Goal: Task Accomplishment & Management: Complete application form

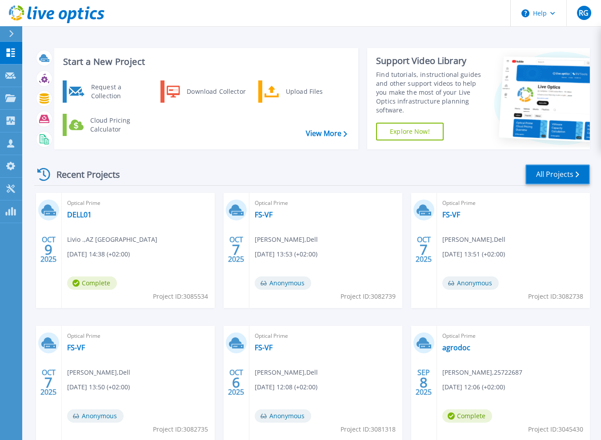
click at [578, 175] on icon at bounding box center [578, 175] width 4 height 6
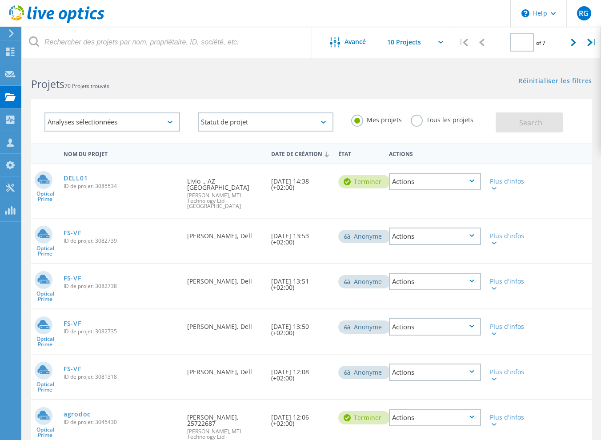
type input "1"
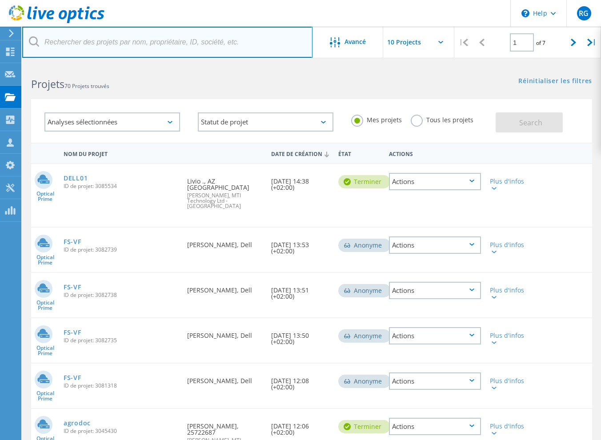
click at [76, 39] on input "text" at bounding box center [167, 42] width 290 height 31
type input "transvalor"
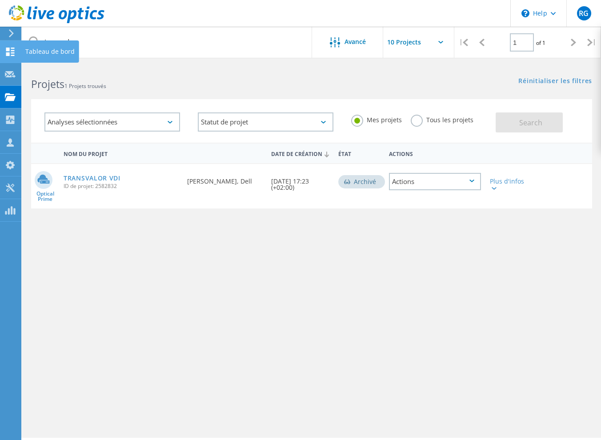
click at [5, 52] on icon at bounding box center [10, 52] width 11 height 8
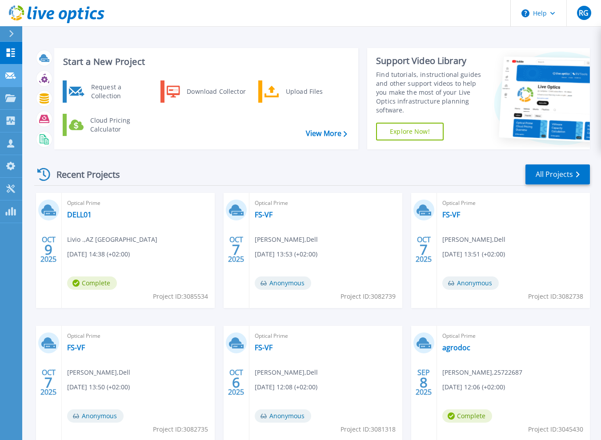
click at [10, 76] on icon at bounding box center [10, 75] width 11 height 7
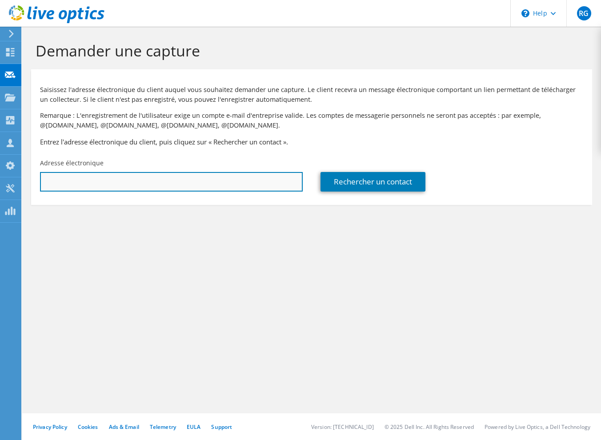
click at [128, 180] on input "text" at bounding box center [171, 182] width 263 height 20
drag, startPoint x: 73, startPoint y: 185, endPoint x: 4, endPoint y: 178, distance: 68.8
click at [4, 178] on div "RG Membre de l'équipe Romain Gontier rgontier@mti.com MTI Technology Ltd - Fran…" at bounding box center [300, 220] width 601 height 440
paste input "Stephen MORRI <stephen.morri@transvalor.com>"
drag, startPoint x: 122, startPoint y: 183, endPoint x: -2, endPoint y: 183, distance: 124.5
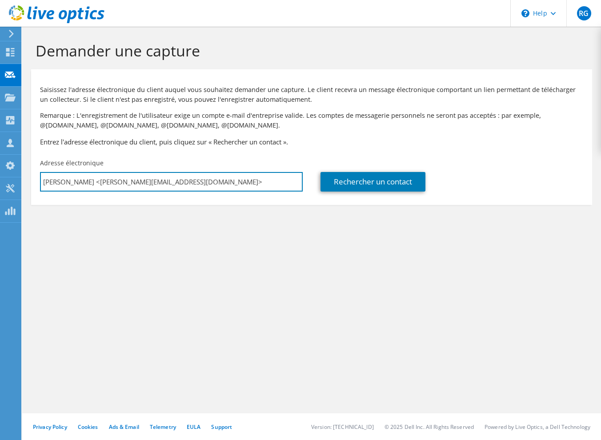
click at [0, 183] on html "RG Membre de l'équipe Romain Gontier rgontier@mti.com MTI Technology Ltd - Fran…" at bounding box center [300, 220] width 601 height 440
click at [192, 184] on input "stephen.morri@transvalor.com>" at bounding box center [171, 182] width 263 height 20
type input "stephen.morri@transvalor.com"
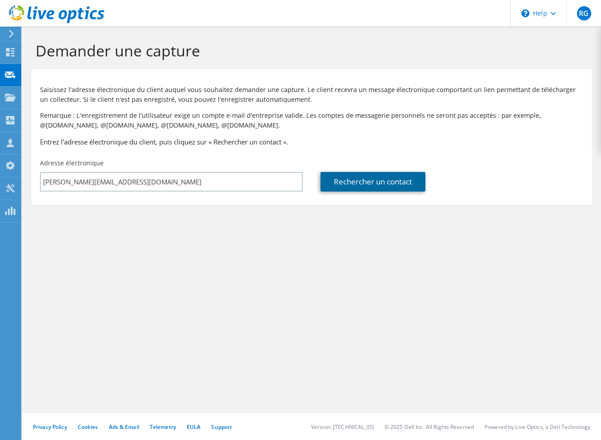
click at [350, 183] on link "Rechercher un contact" at bounding box center [373, 182] width 105 height 20
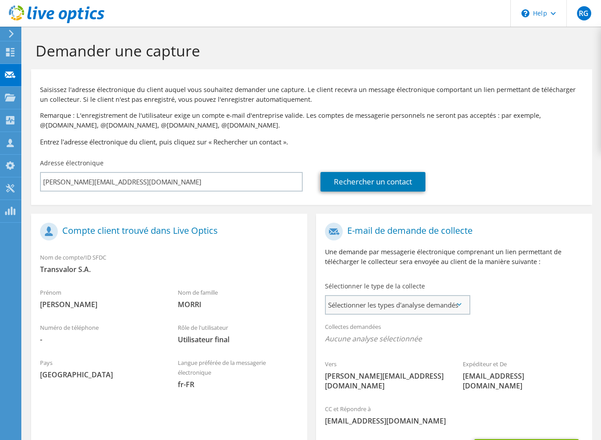
click at [381, 303] on span "Sélectionner les types d'analyse demandés" at bounding box center [397, 305] width 143 height 18
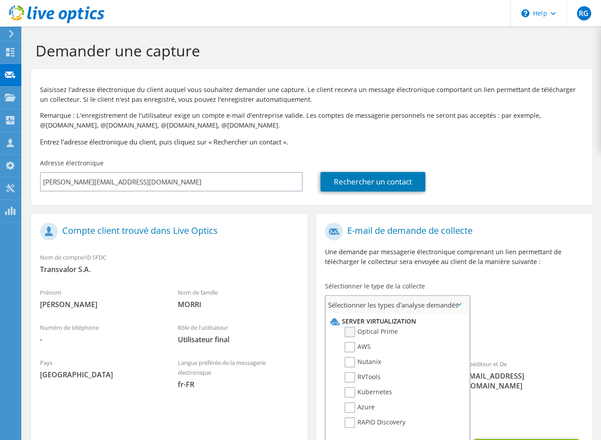
click at [361, 330] on label "Optical Prime" at bounding box center [371, 332] width 53 height 11
click at [0, 0] on input "Optical Prime" at bounding box center [0, 0] width 0 height 0
click at [566, 301] on div "Vers stephen.morri@transvalor.com Expéditeur et De liveoptics@liveoptics.com" at bounding box center [454, 310] width 276 height 184
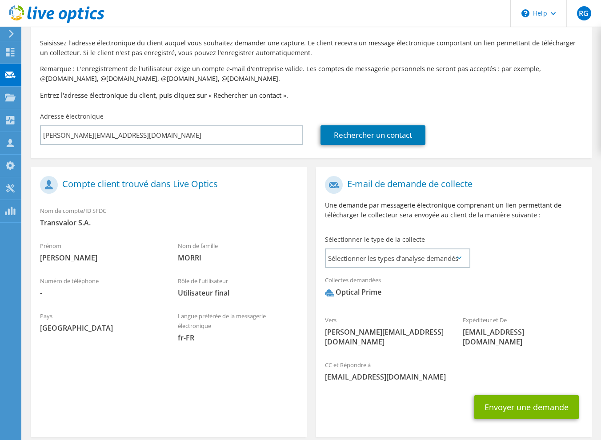
scroll to position [78, 0]
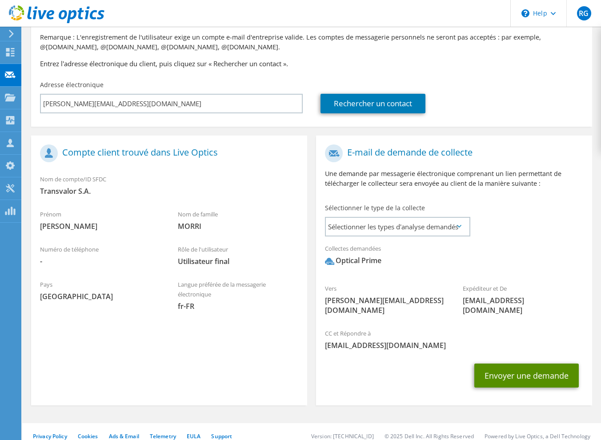
click at [534, 373] on button "Envoyer une demande" at bounding box center [526, 376] width 104 height 24
